Goal: Transaction & Acquisition: Purchase product/service

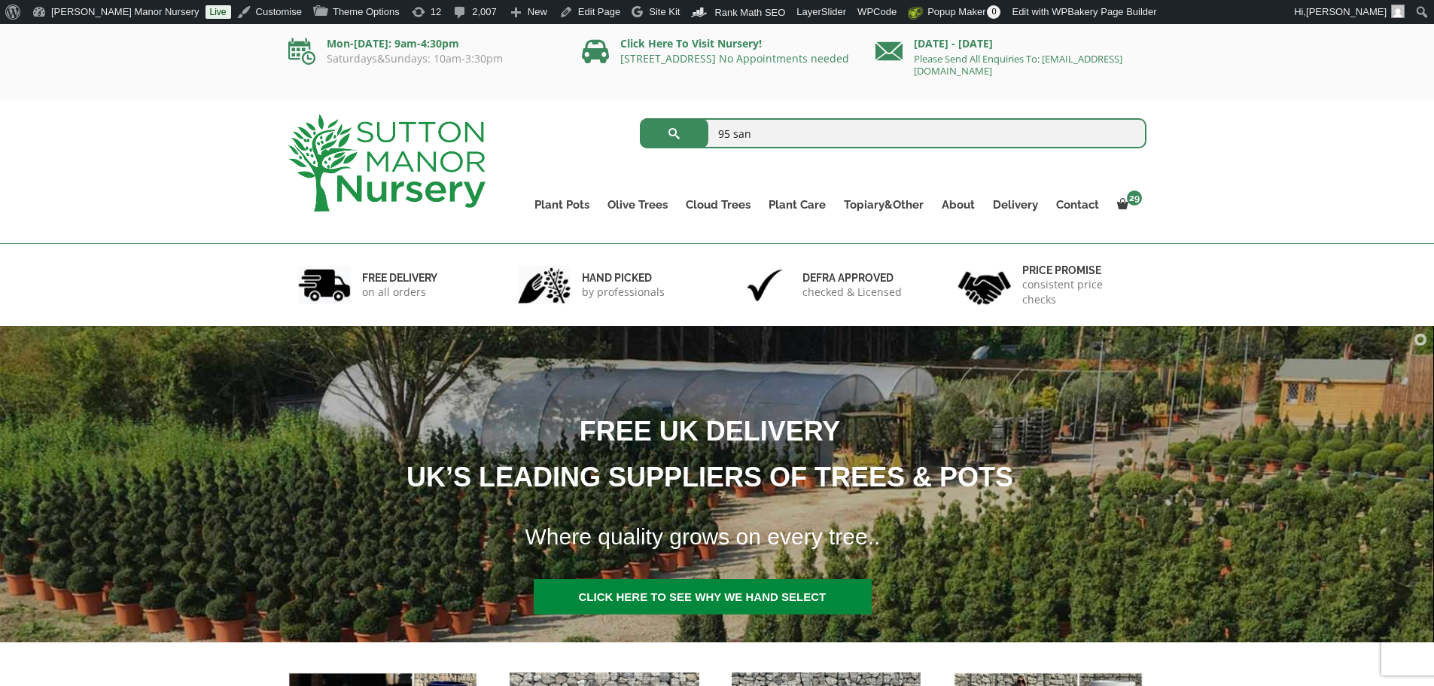
type input "95 san"
click at [640, 118] on button "submit" at bounding box center [674, 133] width 69 height 30
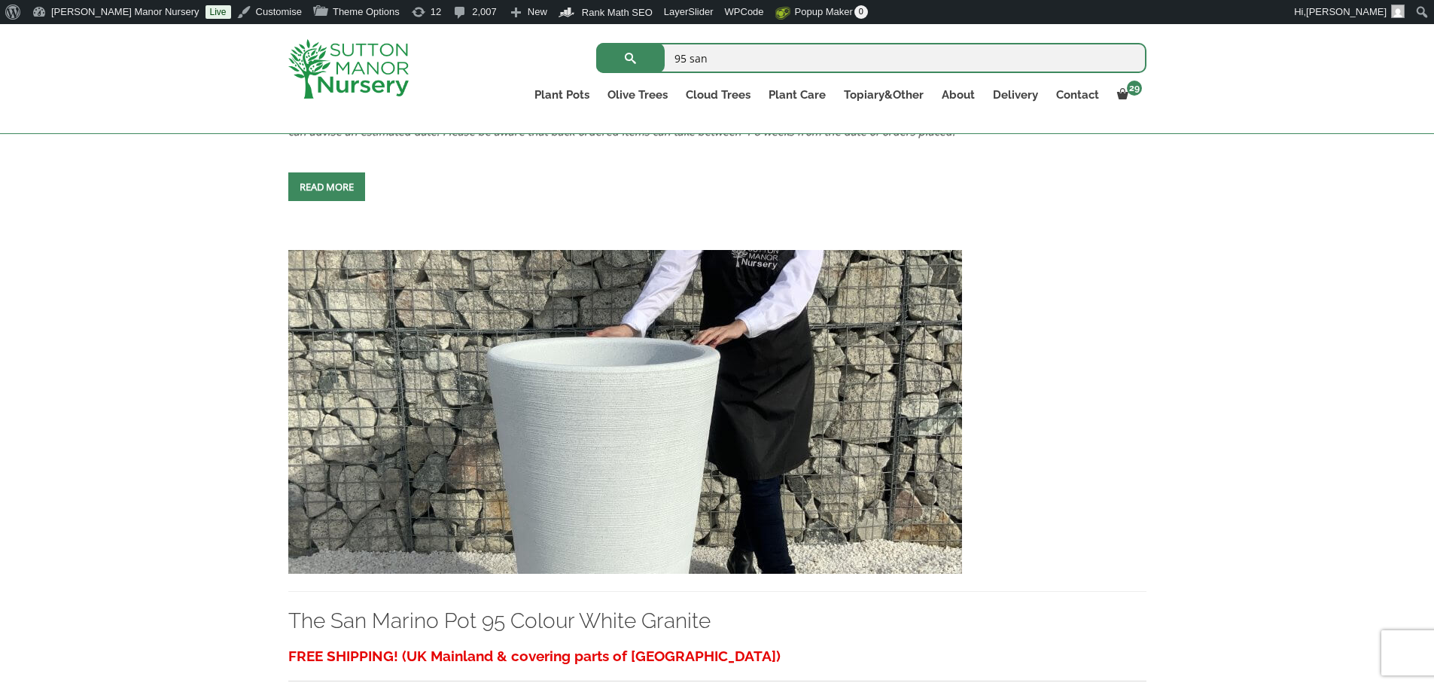
scroll to position [2183, 0]
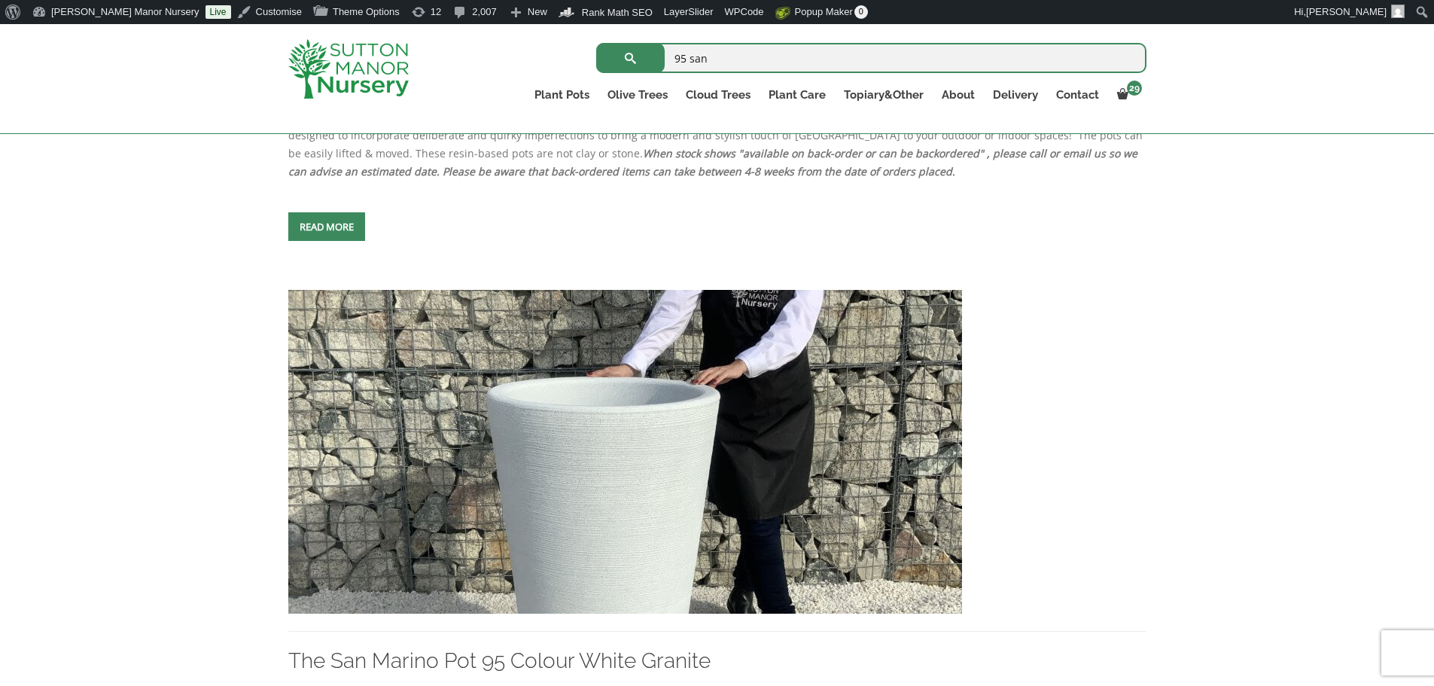
click at [646, 370] on img at bounding box center [625, 452] width 674 height 324
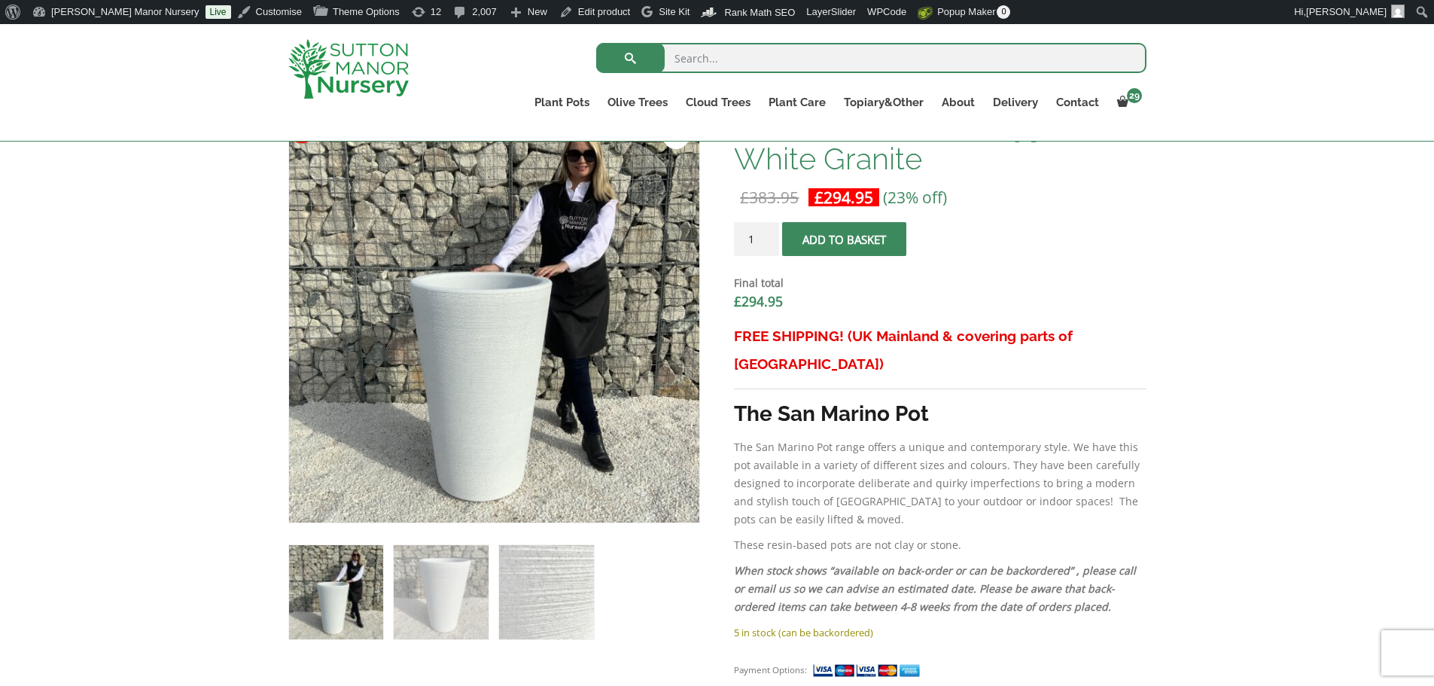
scroll to position [527, 0]
